Goal: Task Accomplishment & Management: Complete application form

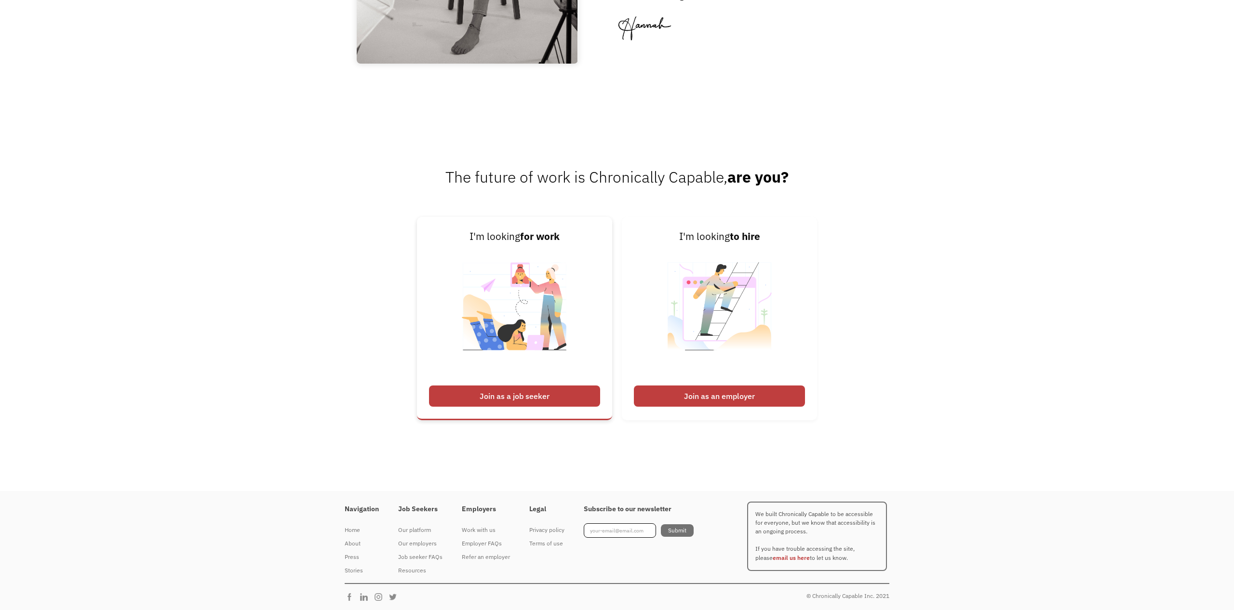
scroll to position [1553, 0]
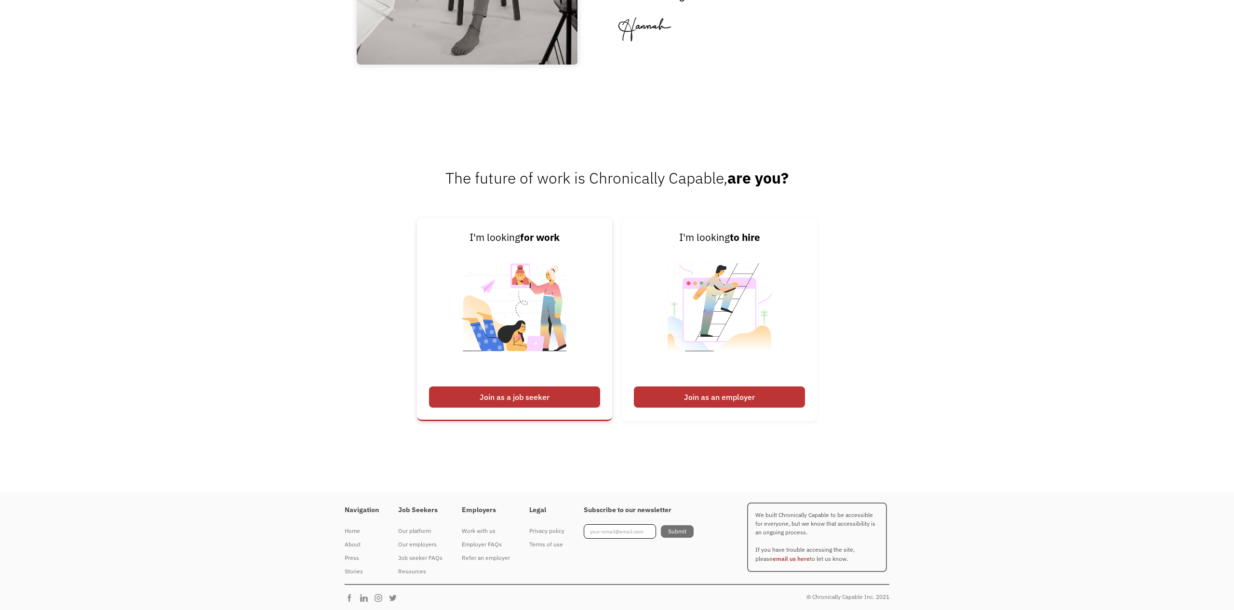
click at [506, 395] on div "Join as a job seeker" at bounding box center [514, 396] width 171 height 21
click at [509, 396] on div "Join as a job seeker" at bounding box center [514, 396] width 171 height 21
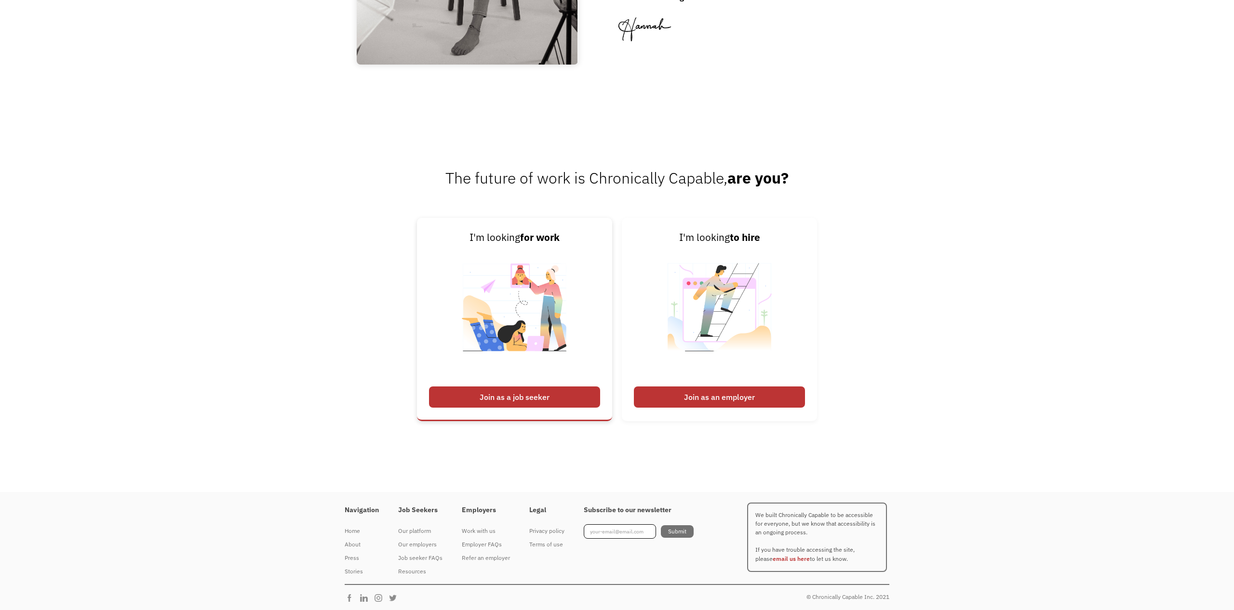
click at [498, 398] on div "Join as a job seeker" at bounding box center [514, 396] width 171 height 21
click at [472, 396] on div "Join as a job seeker" at bounding box center [514, 396] width 171 height 21
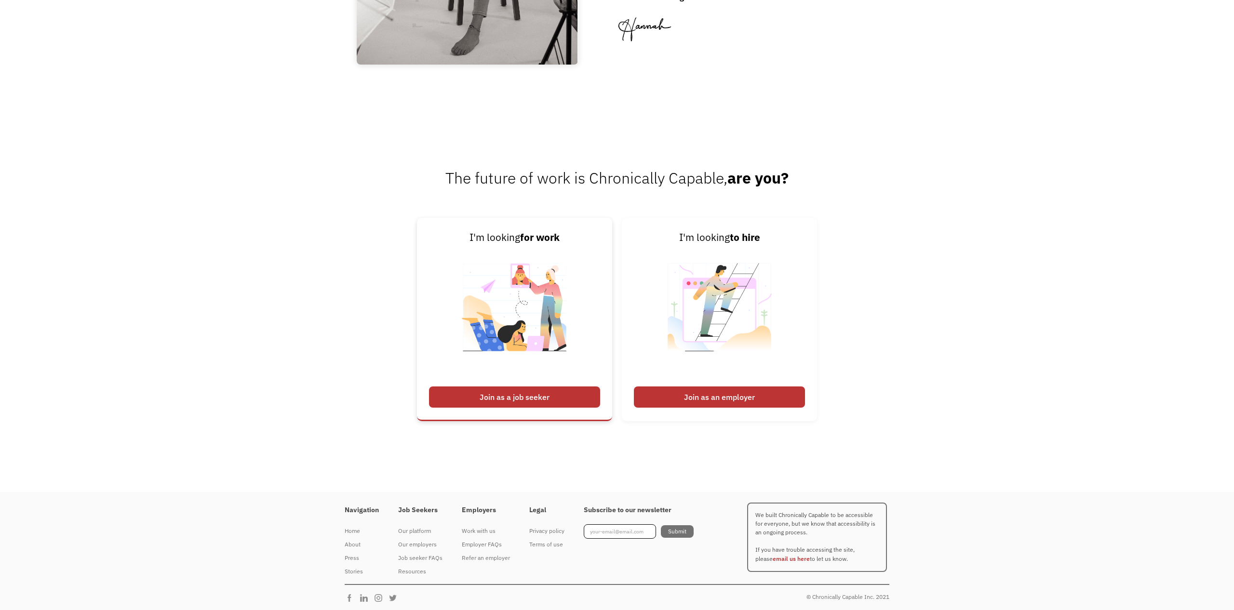
click at [545, 392] on div "Join as a job seeker" at bounding box center [514, 396] width 171 height 21
click at [521, 396] on div "Join as a job seeker" at bounding box center [514, 396] width 171 height 21
